Goal: Task Accomplishment & Management: Complete application form

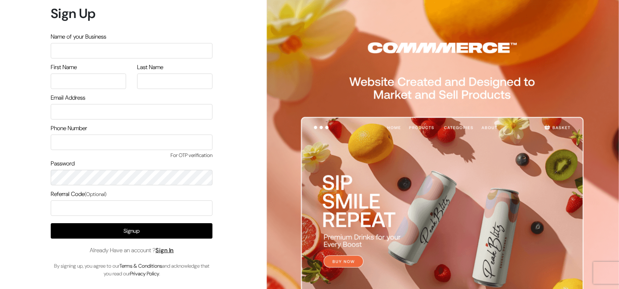
click at [134, 51] on input "text" at bounding box center [132, 50] width 162 height 15
type input "arasanstore"
click at [93, 81] on input "text" at bounding box center [88, 80] width 75 height 15
type input "arasan"
click at [165, 88] on input "text" at bounding box center [174, 80] width 75 height 15
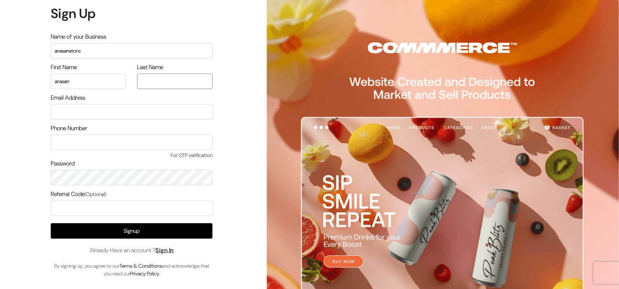
type input "arasan"
click at [115, 115] on input "email" at bounding box center [132, 111] width 162 height 15
click at [73, 112] on input "[EMAIL_ADDRESS][DOMAIN_NAME]" at bounding box center [132, 111] width 162 height 15
click at [70, 110] on input "[EMAIL_ADDRESS][DOMAIN_NAME]" at bounding box center [132, 111] width 162 height 15
type input "[EMAIL_ADDRESS][DOMAIN_NAME]"
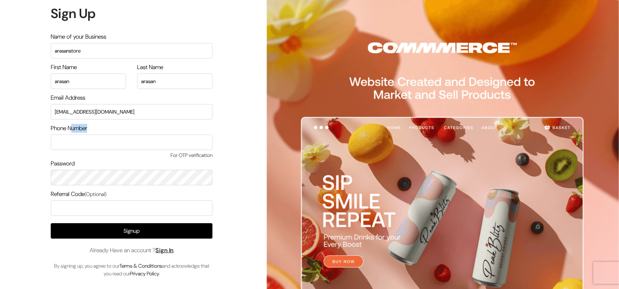
drag, startPoint x: 75, startPoint y: 130, endPoint x: 78, endPoint y: 141, distance: 11.6
click at [78, 141] on div "Phone Number For OTP verification" at bounding box center [132, 141] width 162 height 35
click at [78, 141] on input "text" at bounding box center [132, 141] width 162 height 15
type input "9500950000"
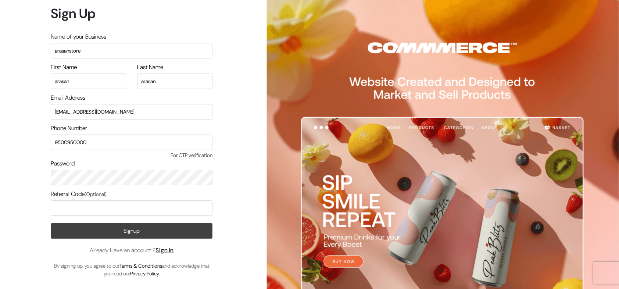
click at [115, 224] on button "Signup" at bounding box center [132, 230] width 162 height 15
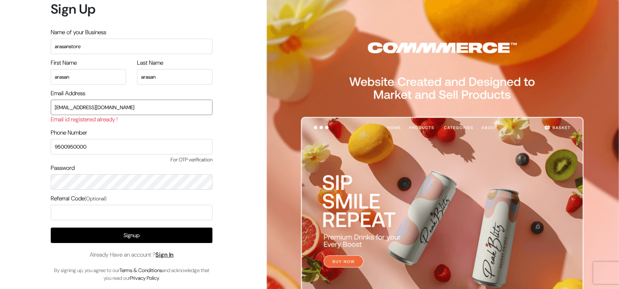
click at [76, 109] on input "[EMAIL_ADDRESS][DOMAIN_NAME]" at bounding box center [132, 107] width 162 height 15
click at [78, 107] on input "[EMAIL_ADDRESS][DOMAIN_NAME]" at bounding box center [132, 107] width 162 height 15
type input "arasan12345678@outdoinc.com"
click at [96, 123] on div "Email id registered already !" at bounding box center [132, 119] width 162 height 9
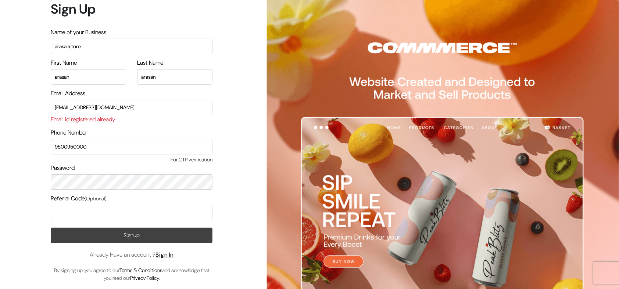
click at [129, 242] on button "Signup" at bounding box center [132, 234] width 162 height 15
